Goal: Information Seeking & Learning: Learn about a topic

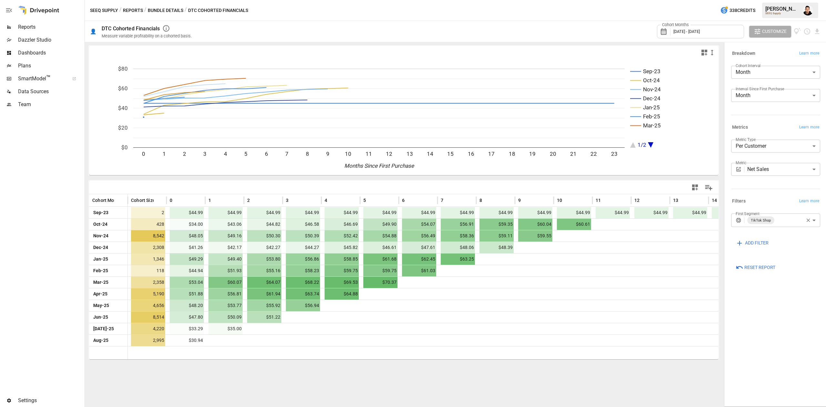
click at [30, 23] on div "Reports" at bounding box center [41, 27] width 83 height 13
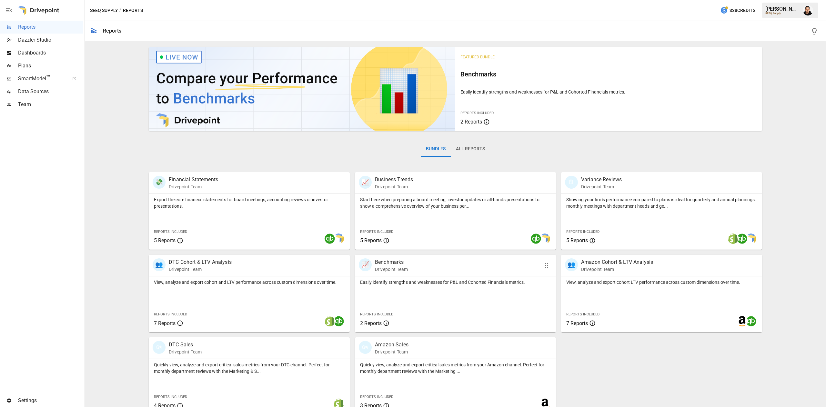
scroll to position [10, 0]
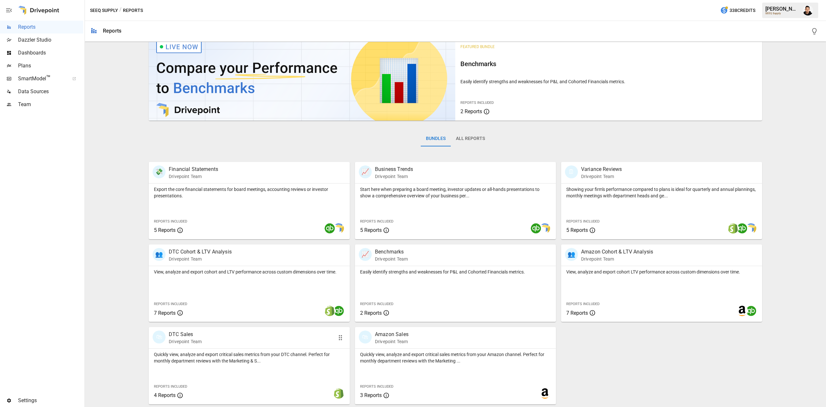
click at [235, 359] on p "Quickly view, analyze and export critical sales metrics from your DTC channel. …" at bounding box center [249, 358] width 191 height 13
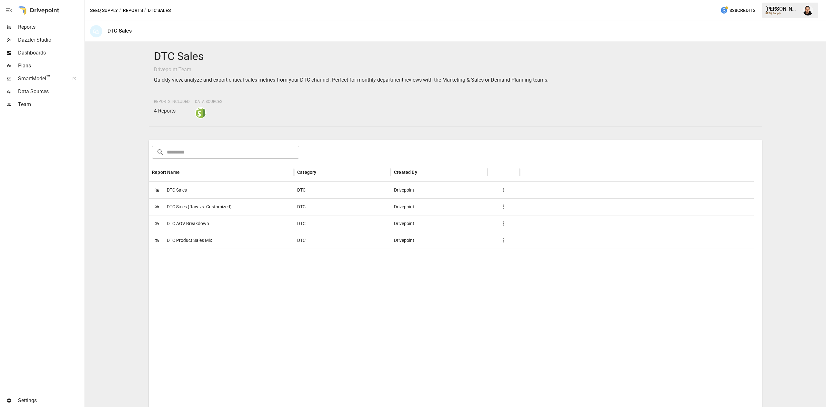
click at [231, 223] on div "🛍 DTC AOV Breakdown" at bounding box center [221, 223] width 145 height 17
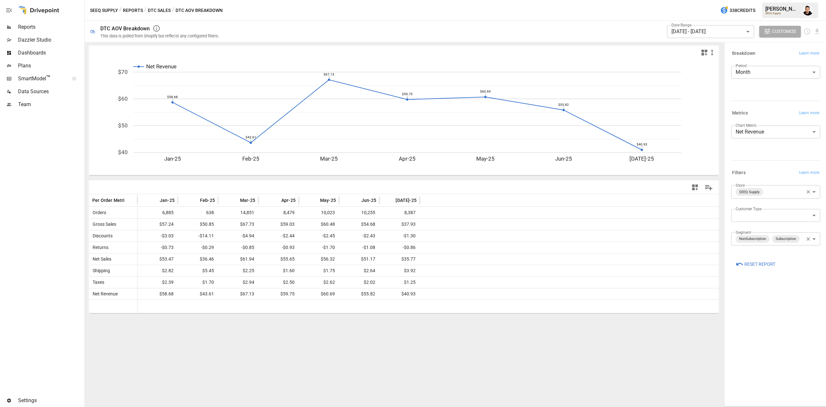
click at [781, 0] on body "Reports Dazzler Studio Dashboards Plans SmartModel ™ Data Sources Team Settings…" at bounding box center [413, 0] width 826 height 0
click at [769, 197] on span "Net Sales" at bounding box center [776, 199] width 79 height 8
type input "*********"
click at [735, 0] on body "Reports Dazzler Studio Dashboards Plans SmartModel ™ Data Sources Team Settings…" at bounding box center [413, 0] width 826 height 0
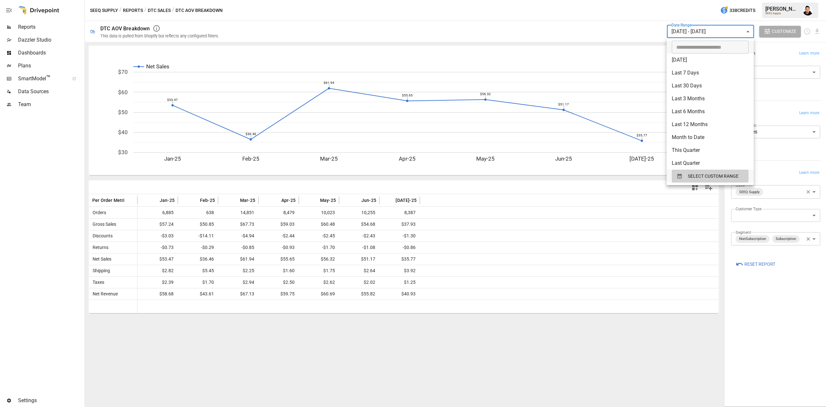
click at [780, 61] on div at bounding box center [413, 203] width 826 height 407
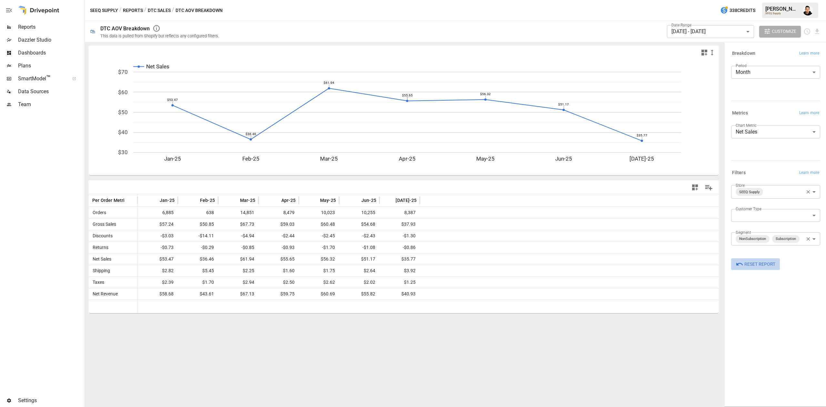
click at [757, 259] on button "Reset Report" at bounding box center [755, 265] width 49 height 12
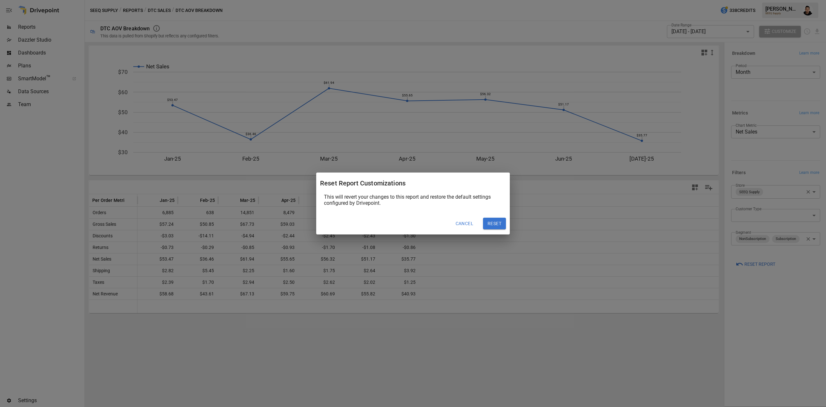
click at [494, 222] on button "Reset" at bounding box center [494, 224] width 23 height 12
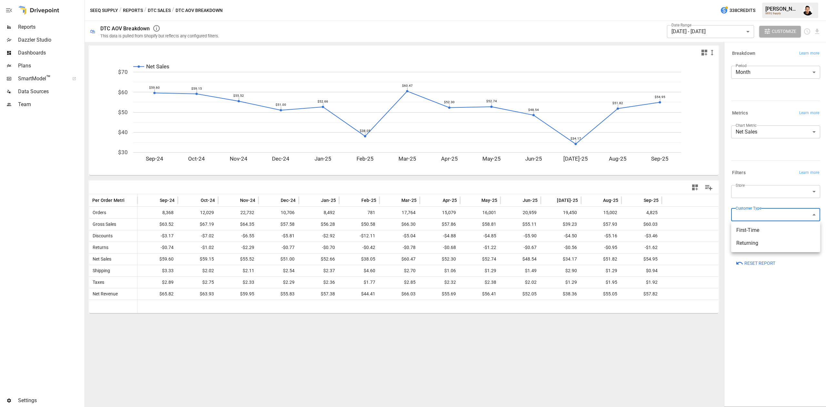
click at [765, 0] on body "Reports Dazzler Studio Dashboards Plans SmartModel ™ Data Sources Team Settings…" at bounding box center [413, 0] width 826 height 0
click at [753, 225] on li "First-Time" at bounding box center [775, 230] width 89 height 13
type input "**********"
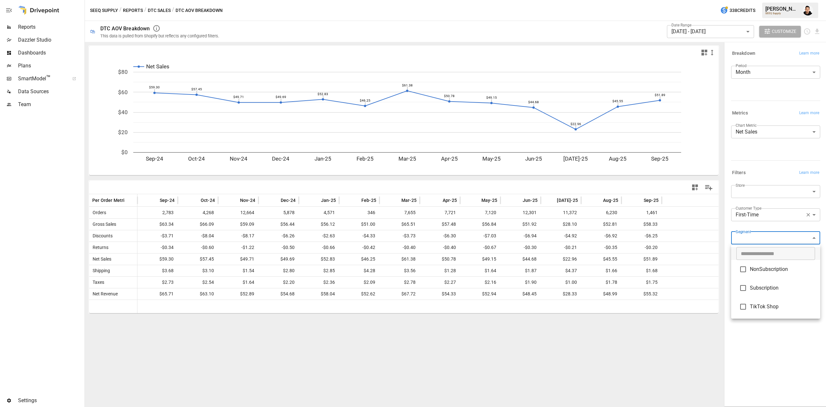
click at [760, 0] on body "Reports Dazzler Studio Dashboards Plans SmartModel ™ Data Sources Team Settings…" at bounding box center [413, 0] width 826 height 0
click at [764, 170] on div at bounding box center [413, 203] width 826 height 407
click at [764, 0] on body "Reports Dazzler Studio Dashboards Plans SmartModel ™ Data Sources Team Settings…" at bounding box center [413, 0] width 826 height 0
click at [772, 273] on span "NonSubscription" at bounding box center [782, 270] width 65 height 8
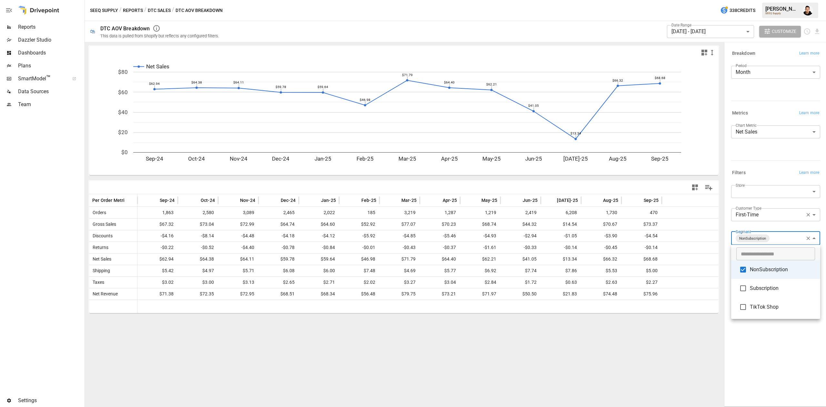
click at [756, 362] on div at bounding box center [413, 203] width 826 height 407
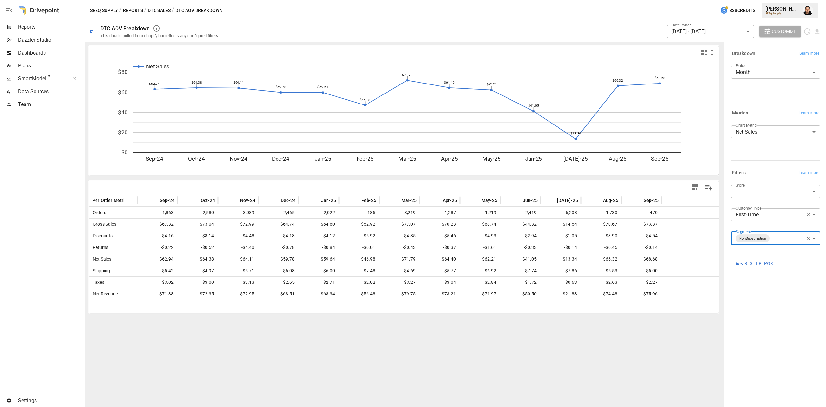
click at [766, 0] on body "Reports Dazzler Studio Dashboards Plans SmartModel ™ Data Sources Team Settings…" at bounding box center [413, 0] width 826 height 0
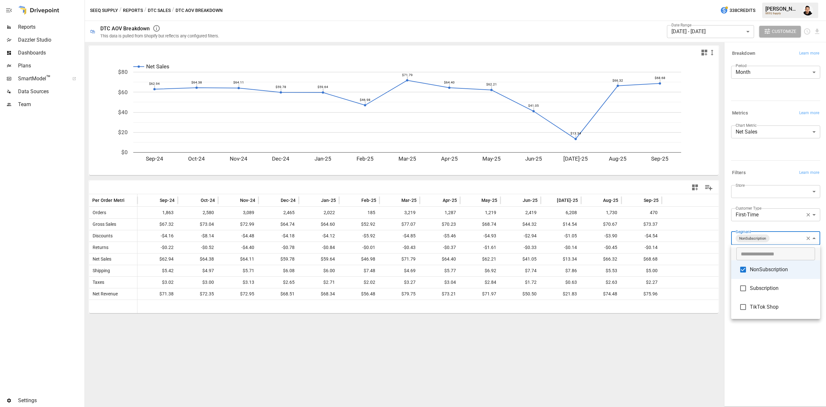
click at [766, 287] on span "Subscription" at bounding box center [782, 289] width 65 height 8
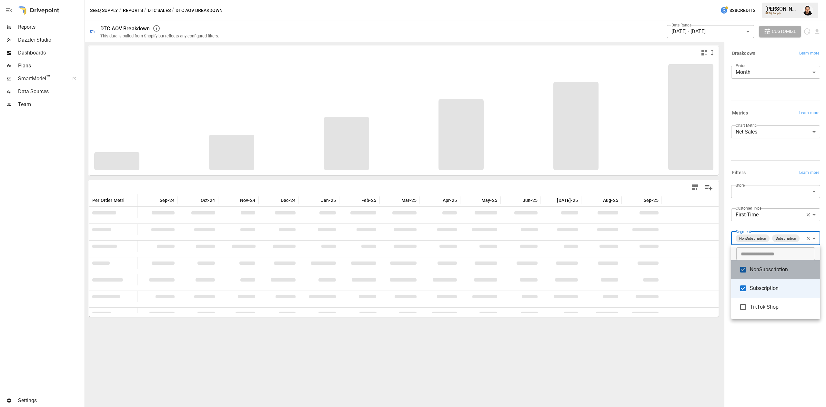
click at [762, 273] on span "NonSubscription" at bounding box center [782, 270] width 65 height 8
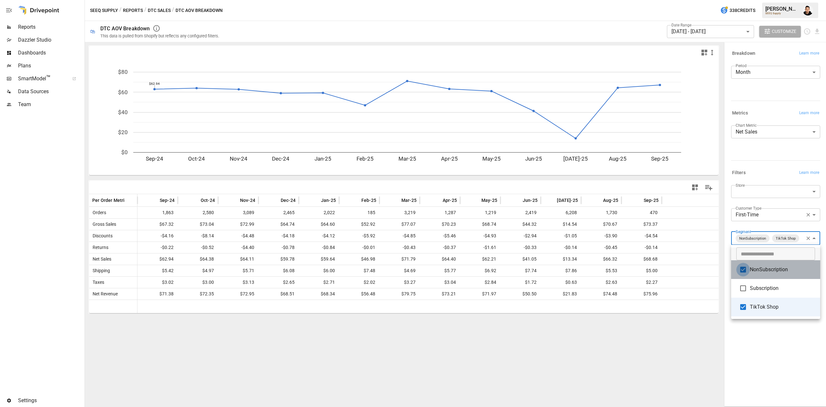
type input "**********"
